Goal: Task Accomplishment & Management: Use online tool/utility

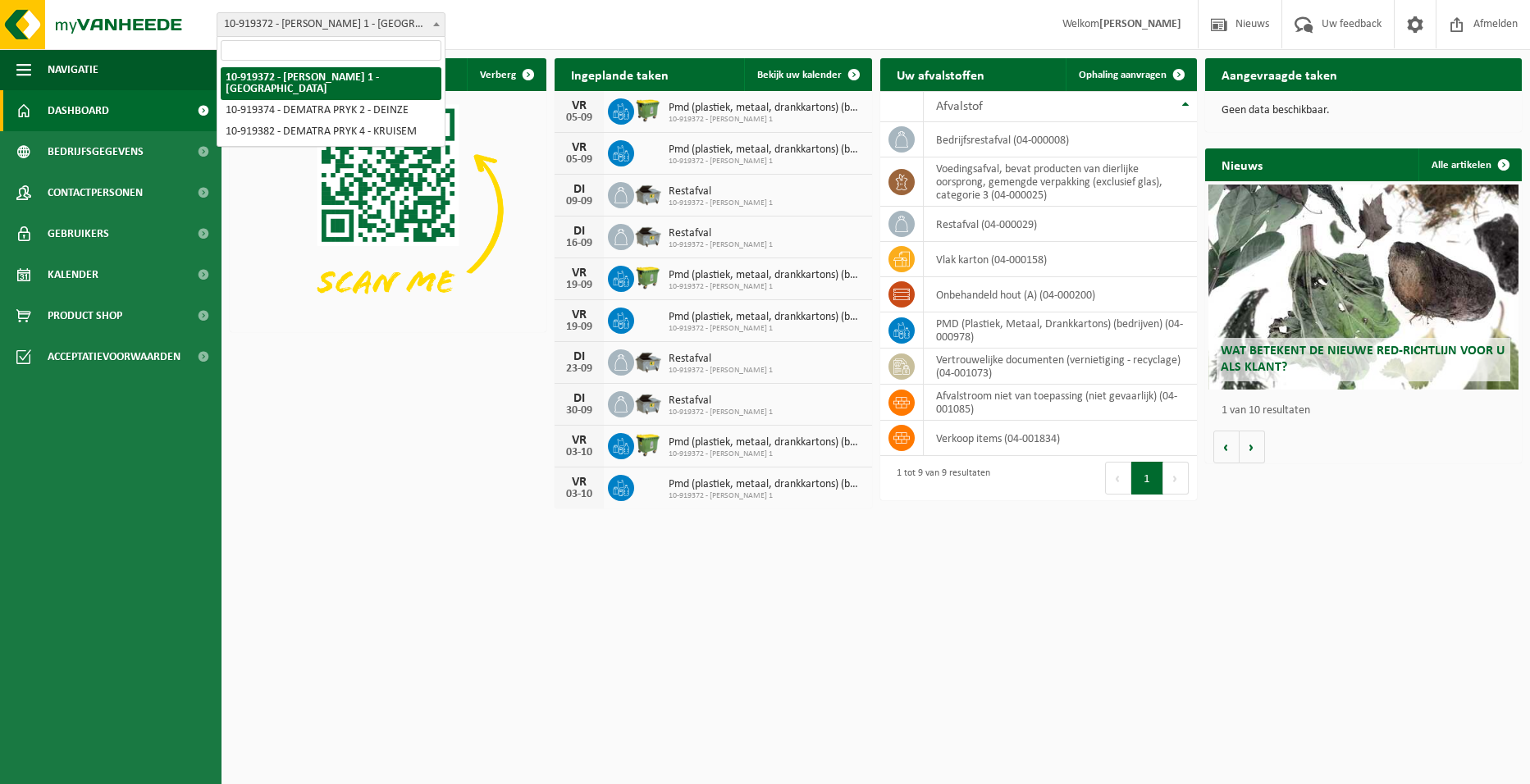
click at [432, 23] on span at bounding box center [436, 24] width 16 height 21
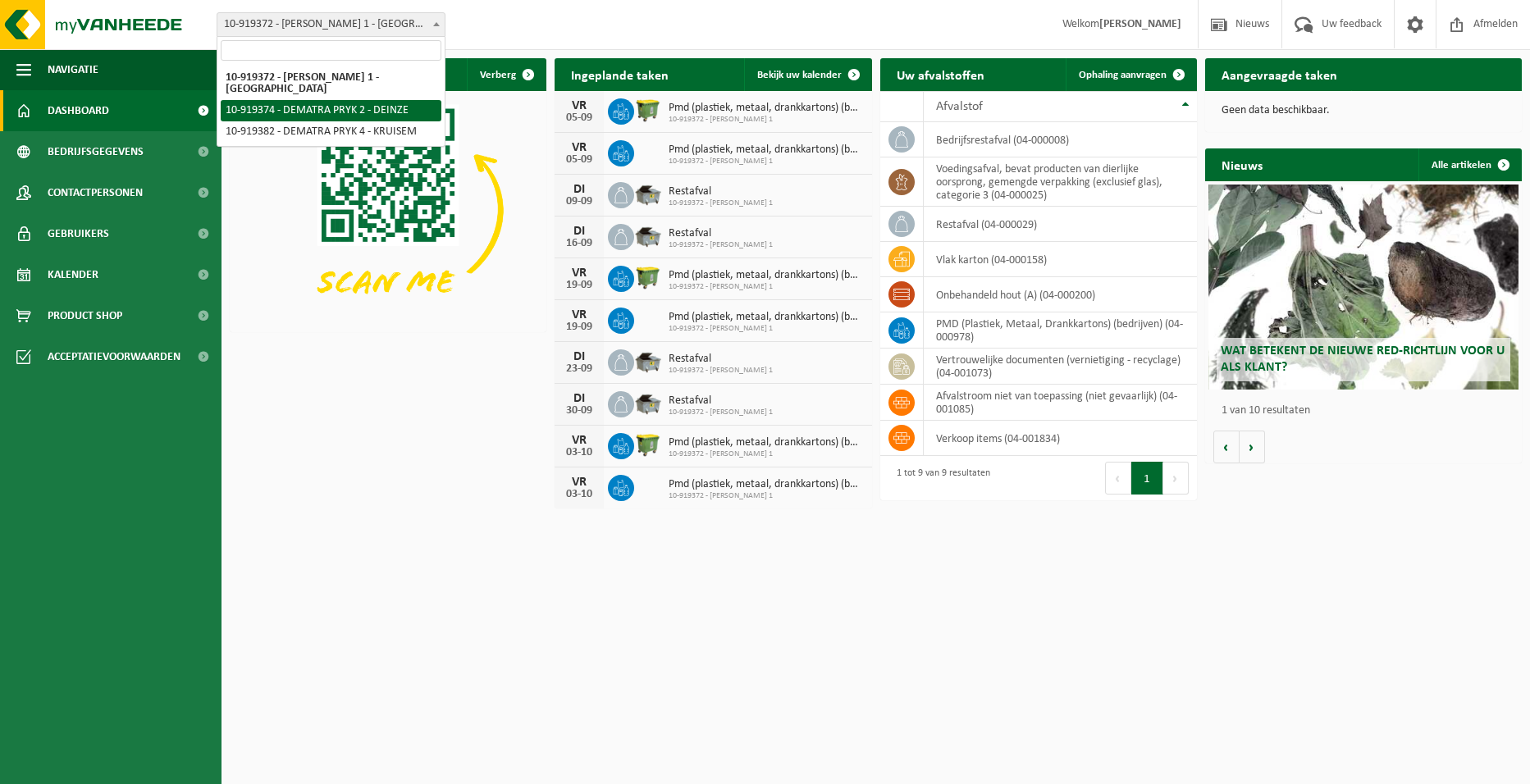
select select "129012"
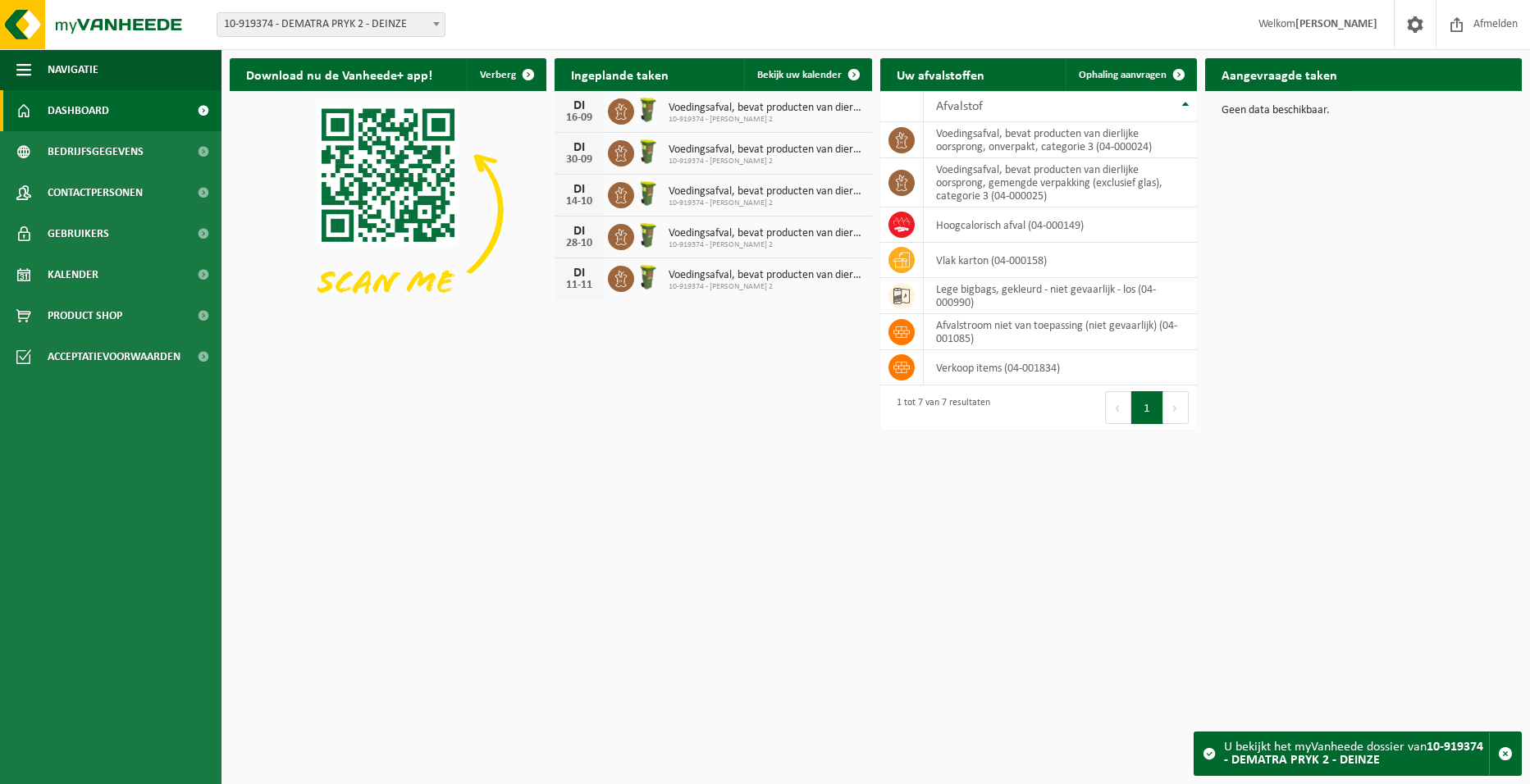
click at [1399, 101] on span "Toon de aangevraagde taken" at bounding box center [1427, 106] width 127 height 11
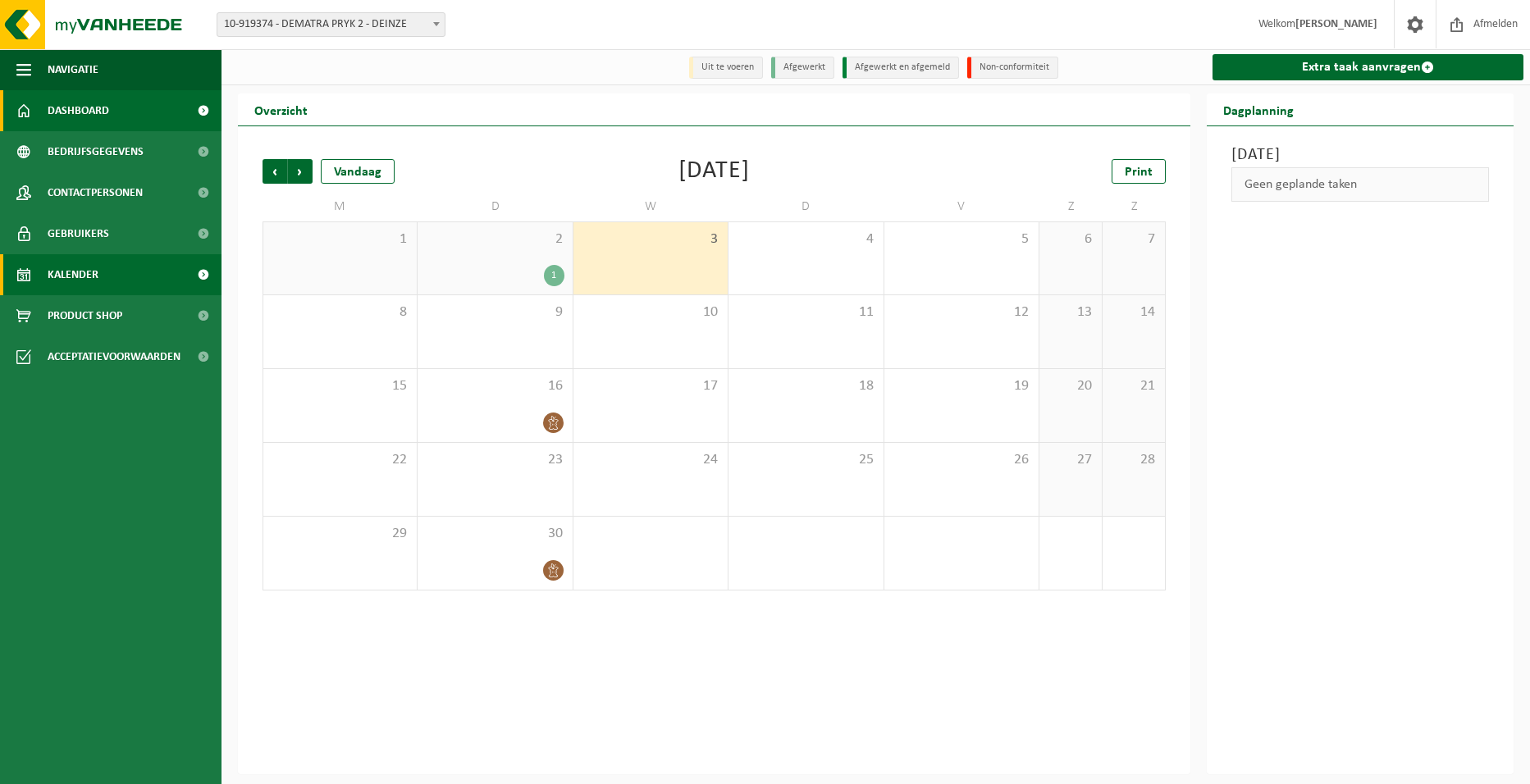
click at [68, 114] on span "Dashboard" at bounding box center [78, 110] width 61 height 41
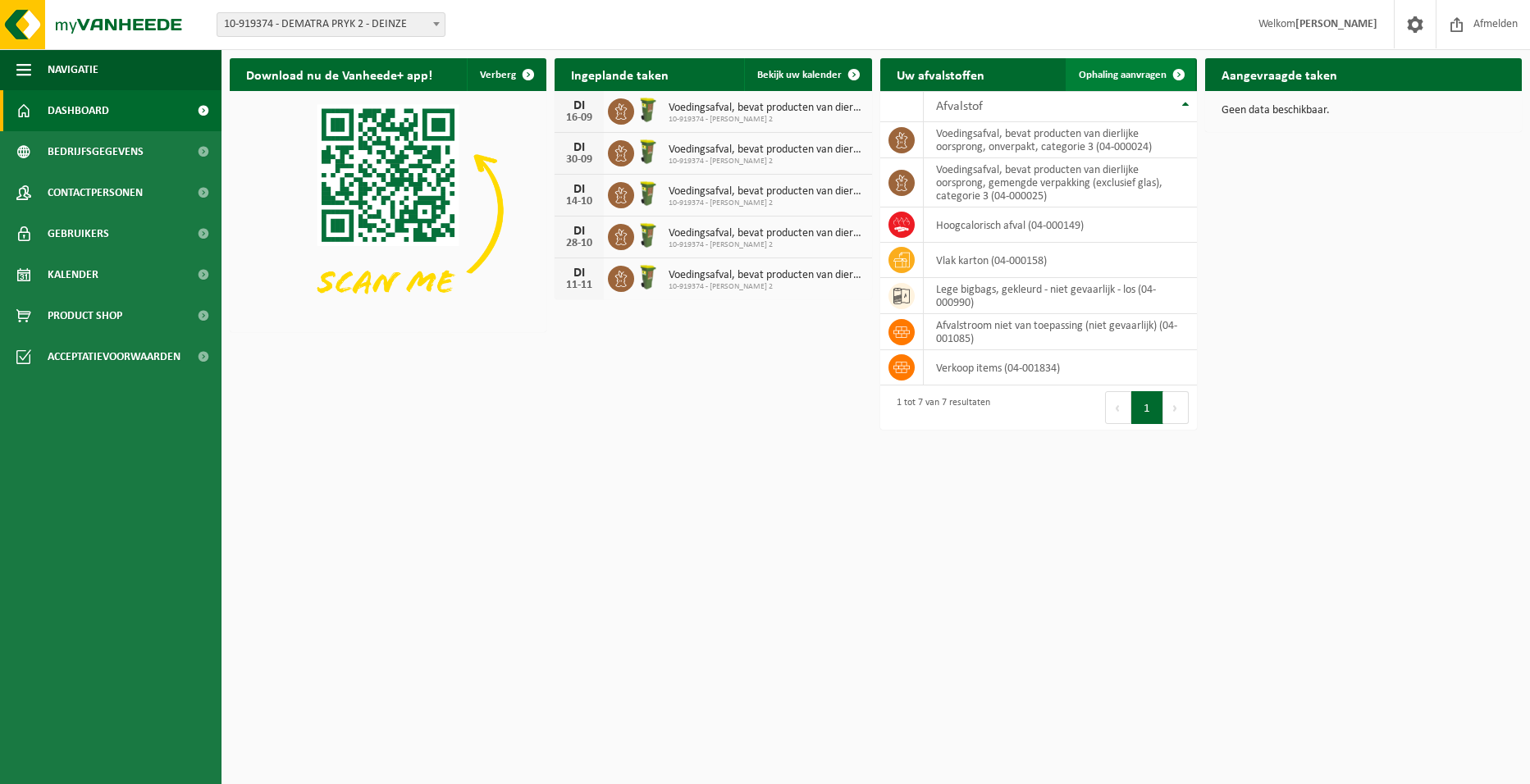
click at [1117, 74] on span "Ophaling aanvragen" at bounding box center [1123, 75] width 88 height 11
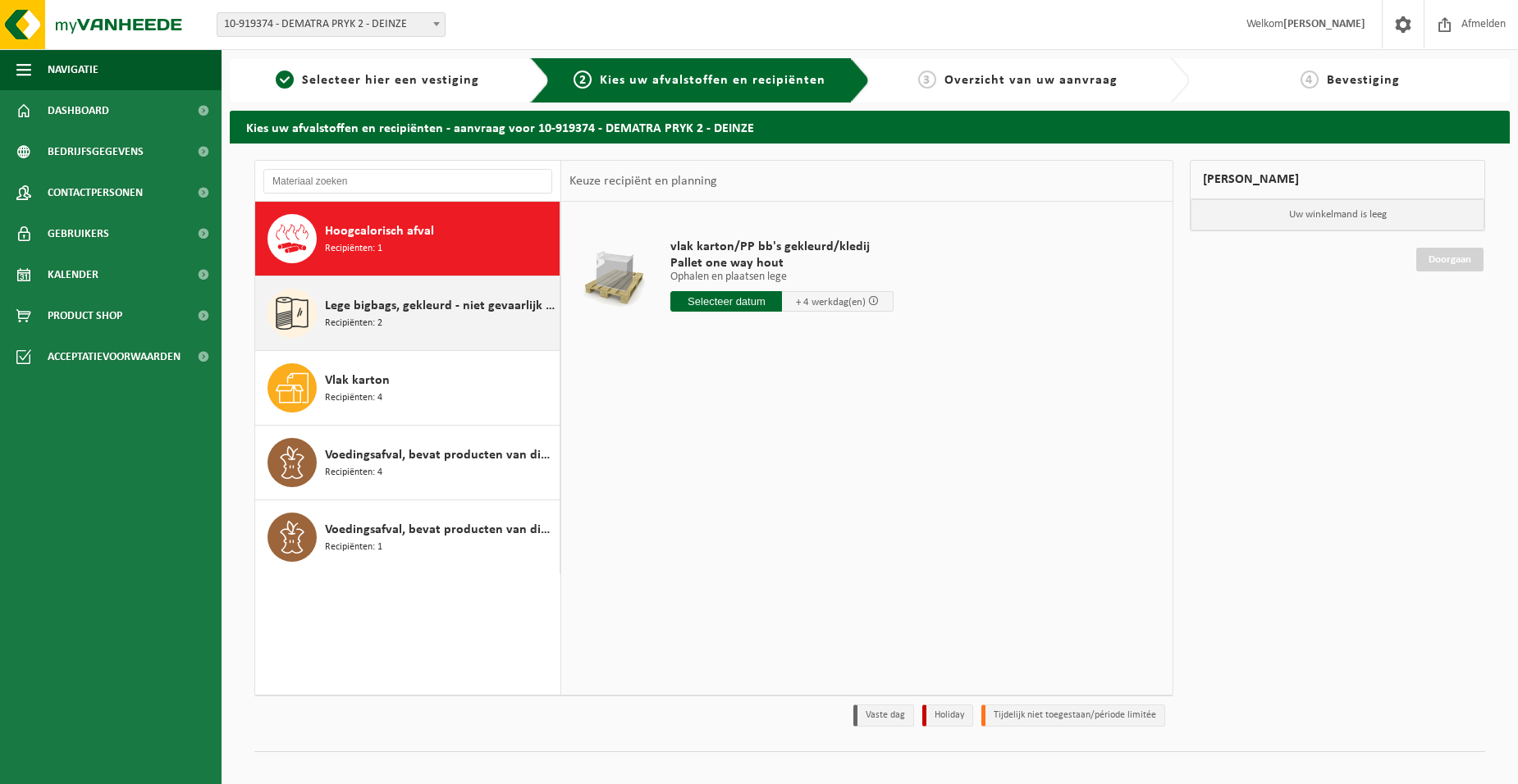
click at [418, 308] on span "Lege bigbags, gekleurd - niet gevaarlijk - los" at bounding box center [440, 306] width 231 height 20
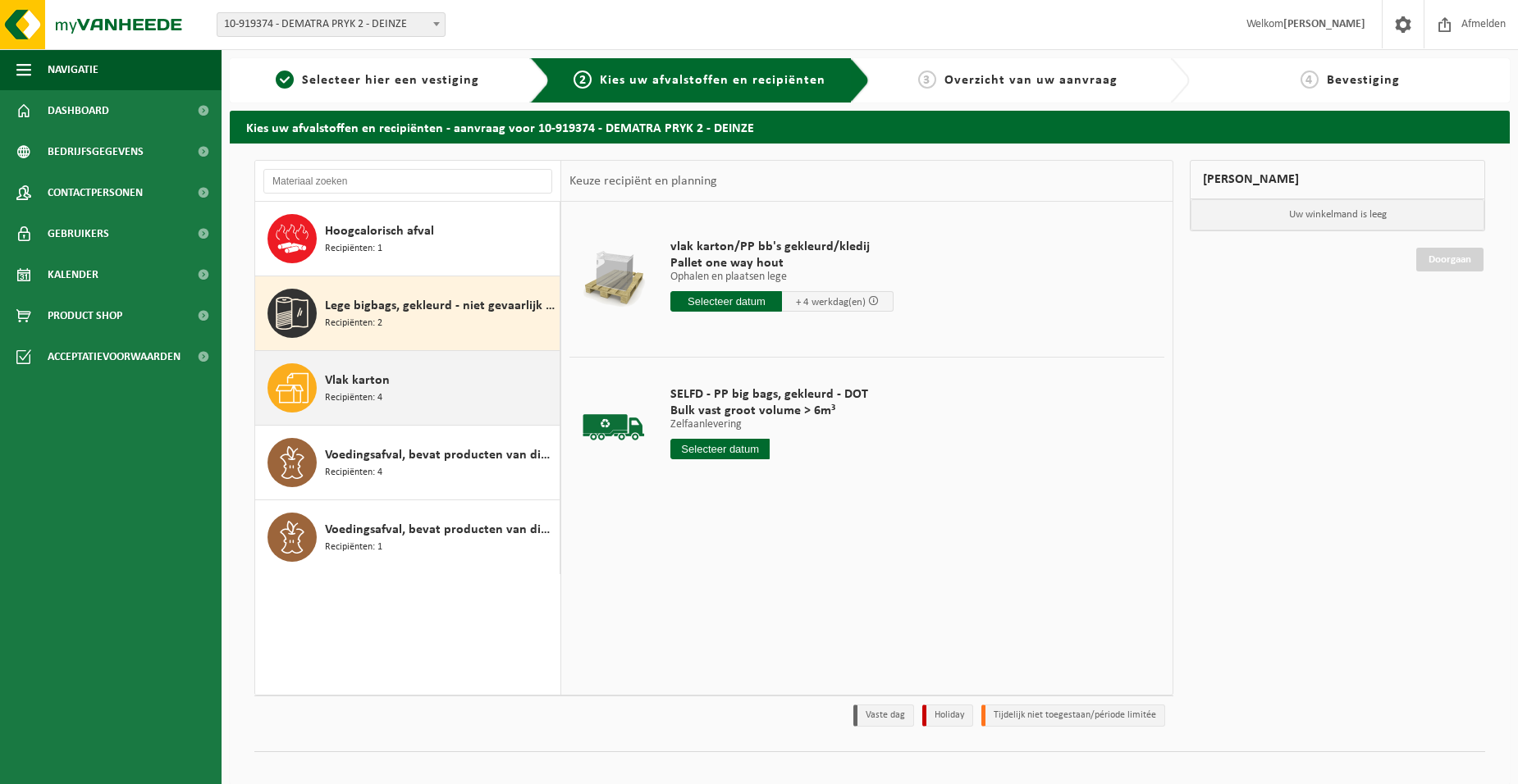
click at [421, 378] on div "Vlak karton Recipiënten: 4" at bounding box center [440, 387] width 231 height 49
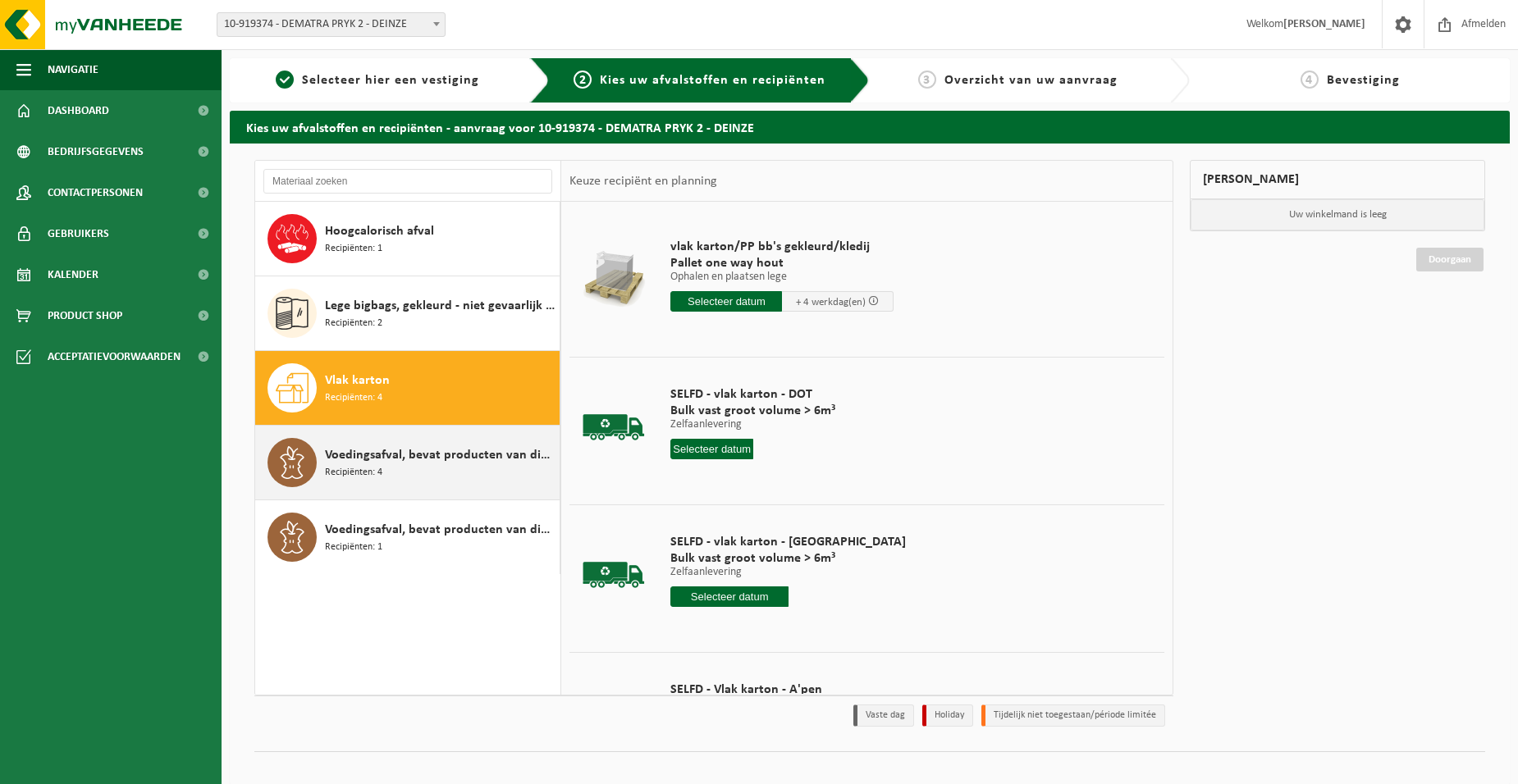
click at [423, 457] on span "Voedingsafval, bevat producten van dierlijke oorsprong, gemengde verpakking (ex…" at bounding box center [440, 455] width 231 height 20
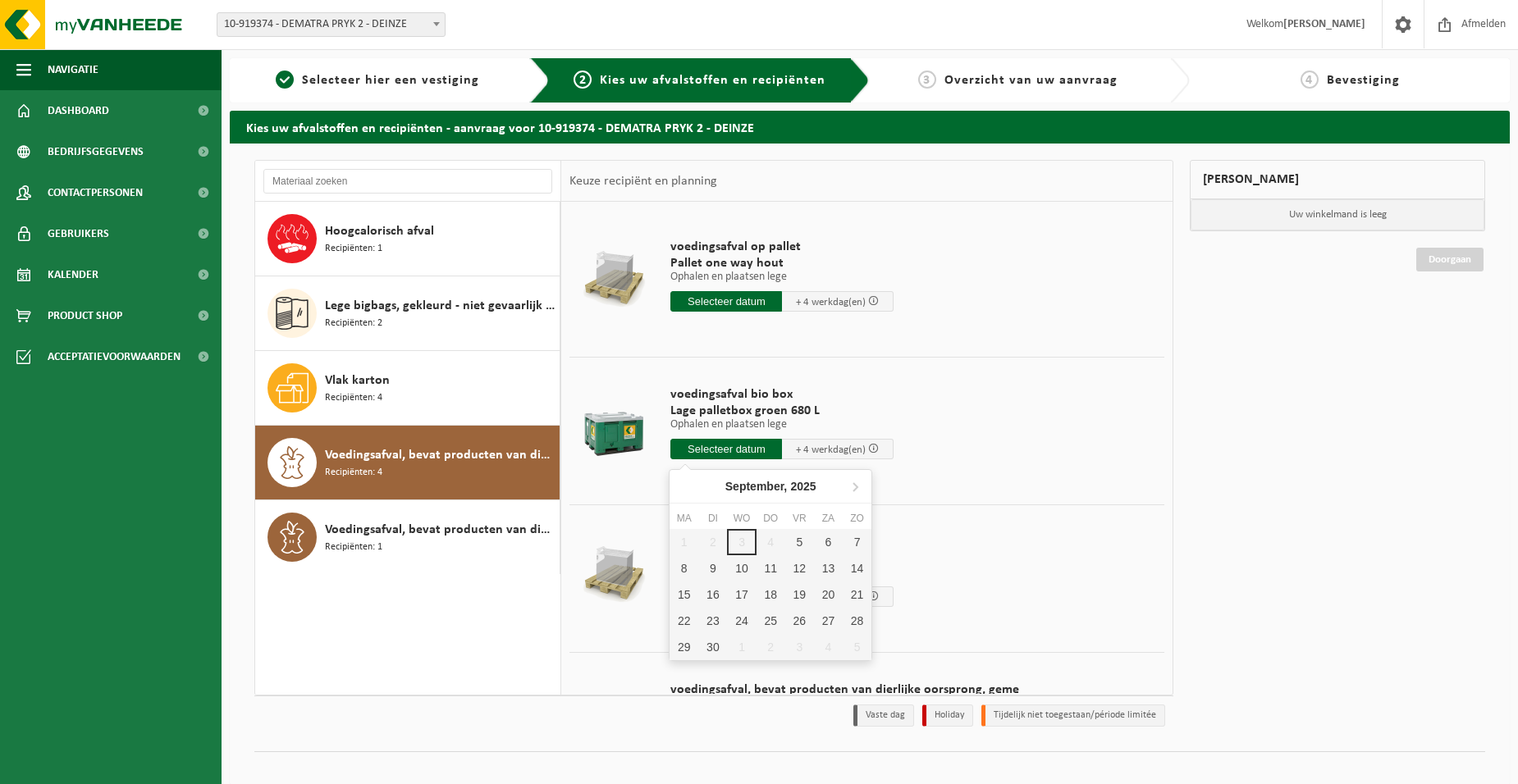
click at [725, 441] on input "text" at bounding box center [726, 448] width 112 height 20
click at [741, 568] on div "10" at bounding box center [741, 568] width 29 height 26
type input "Van 2025-09-10"
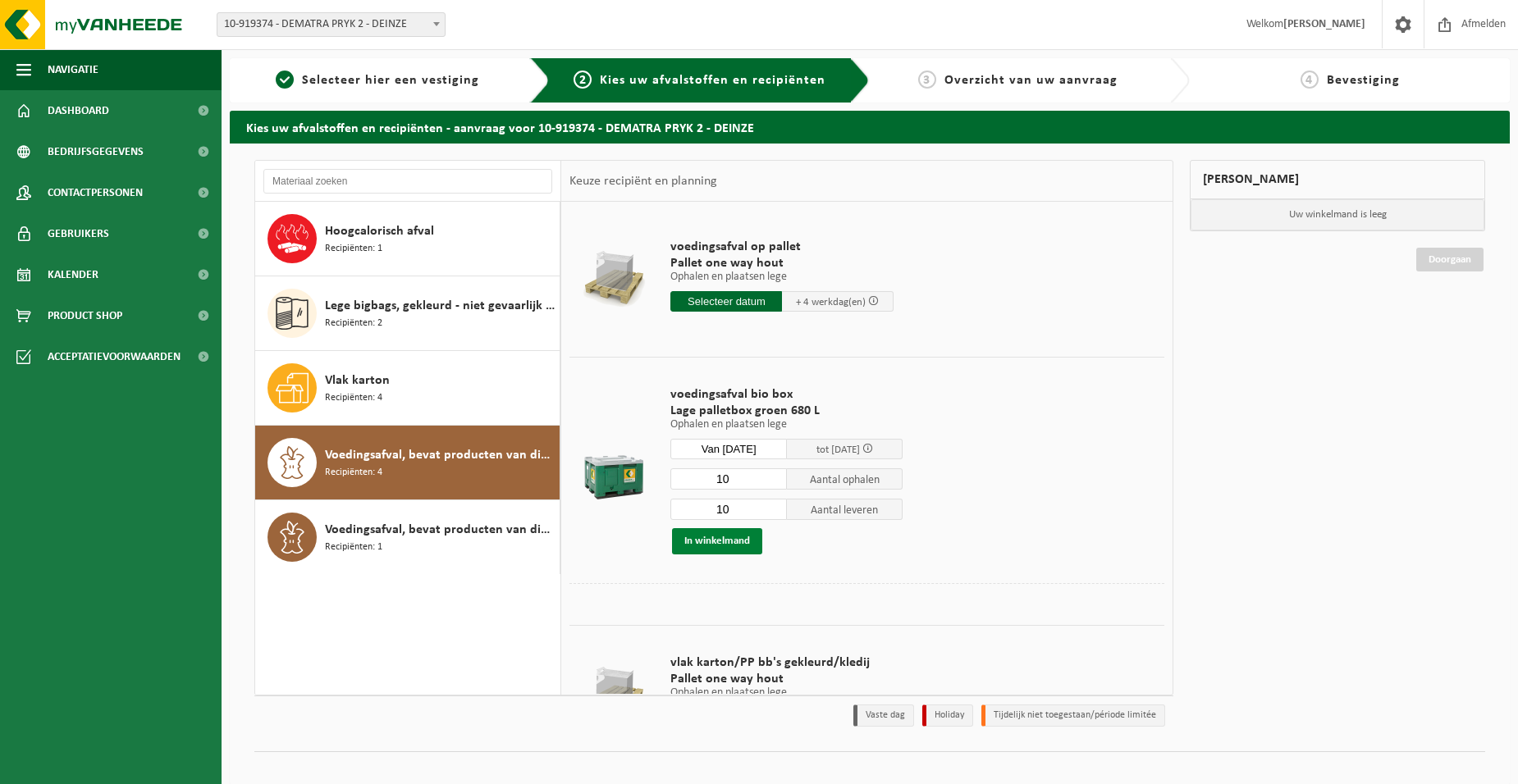
click at [715, 539] on button "In winkelmand" at bounding box center [716, 540] width 90 height 26
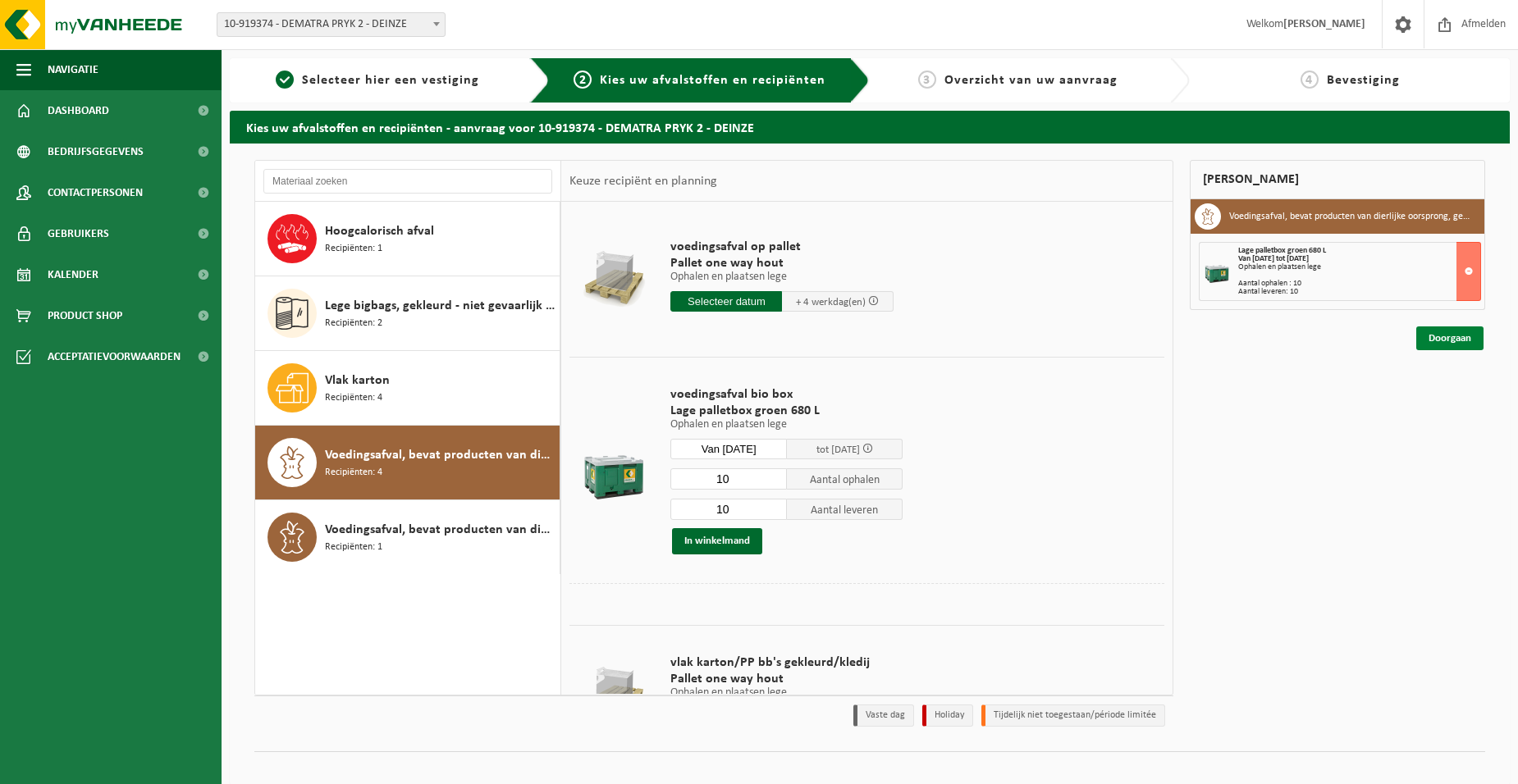
click at [1453, 332] on link "Doorgaan" at bounding box center [1449, 338] width 67 height 24
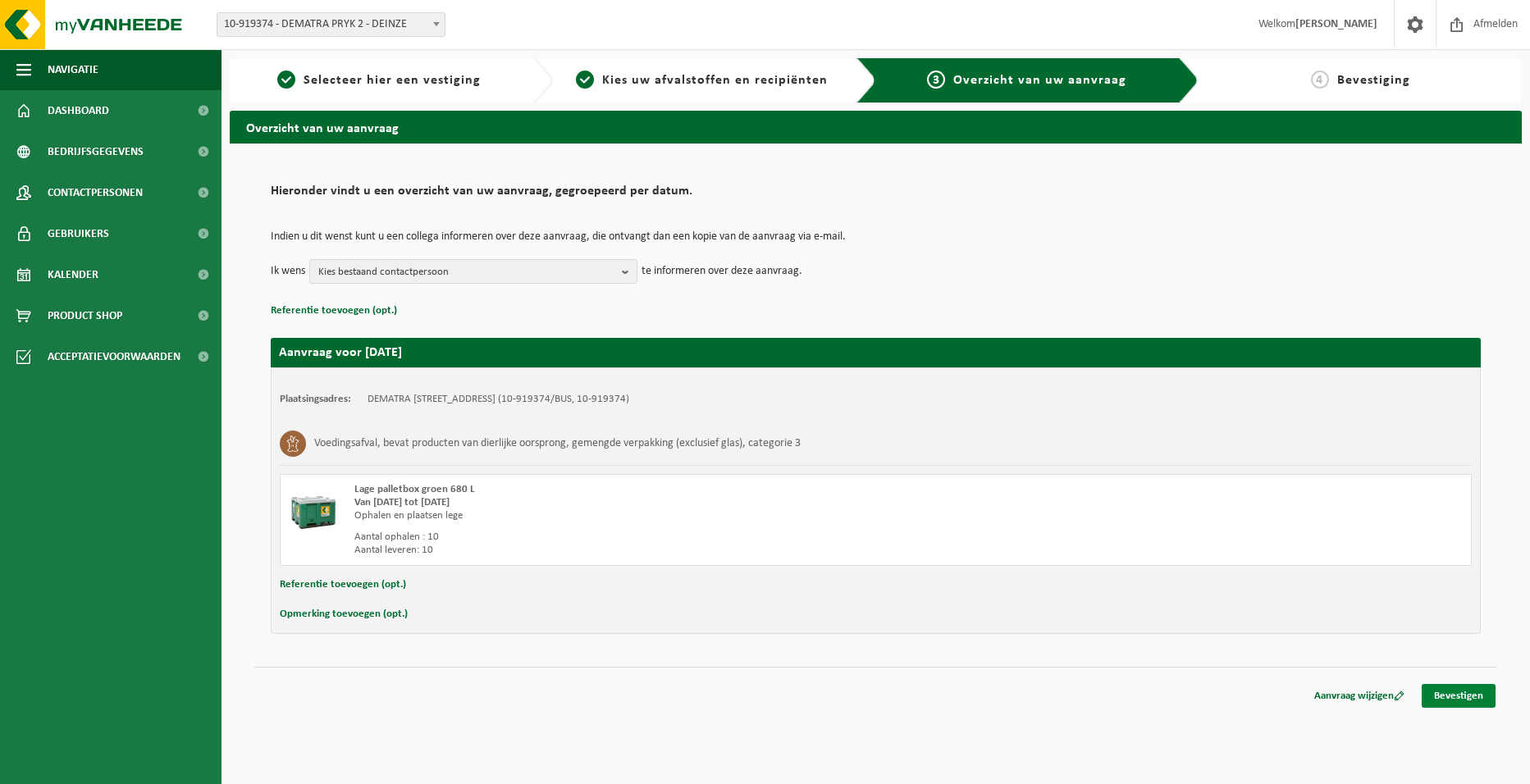
click at [1453, 696] on link "Bevestigen" at bounding box center [1457, 695] width 74 height 24
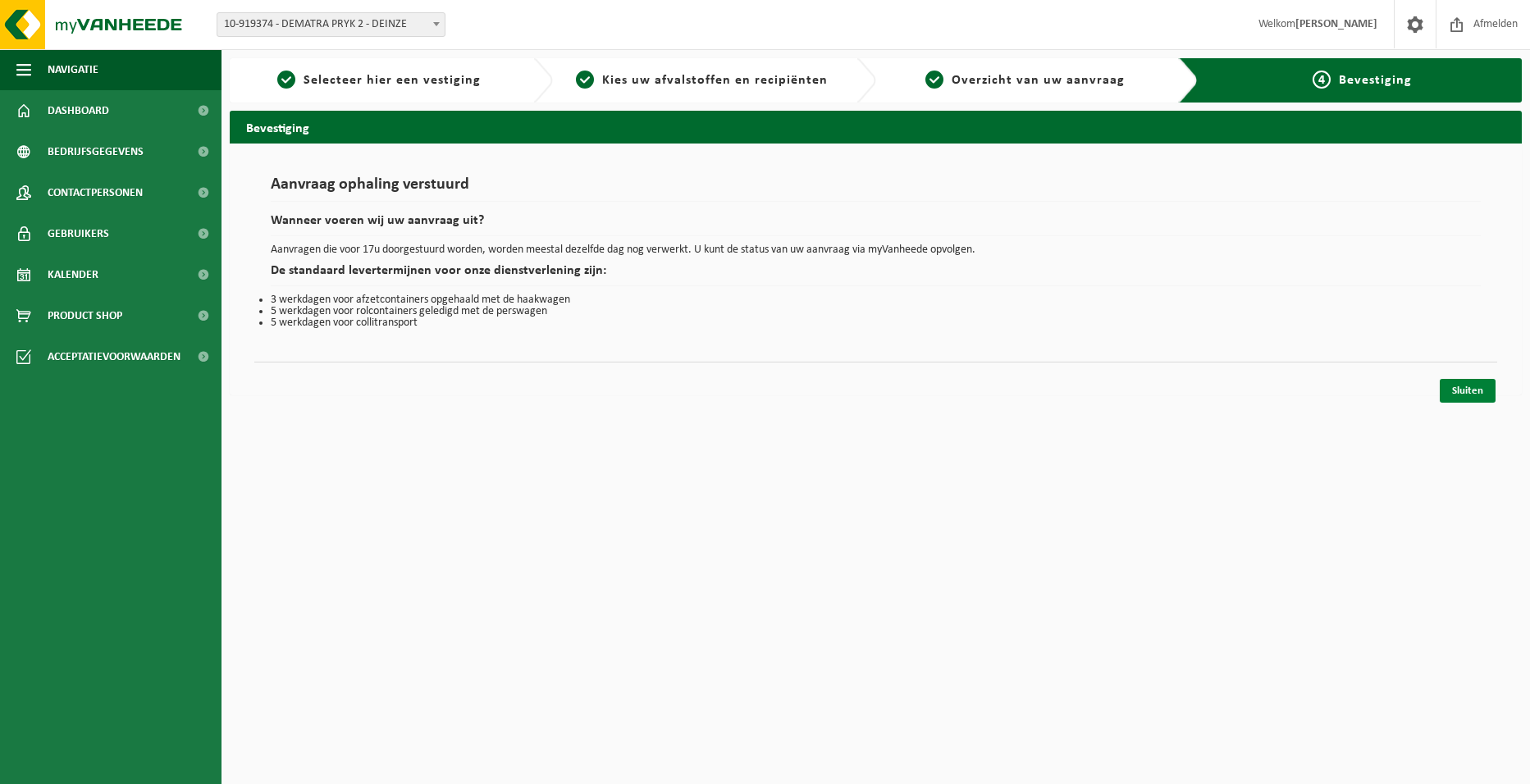
click at [1461, 391] on link "Sluiten" at bounding box center [1467, 390] width 55 height 24
